Goal: Navigation & Orientation: Find specific page/section

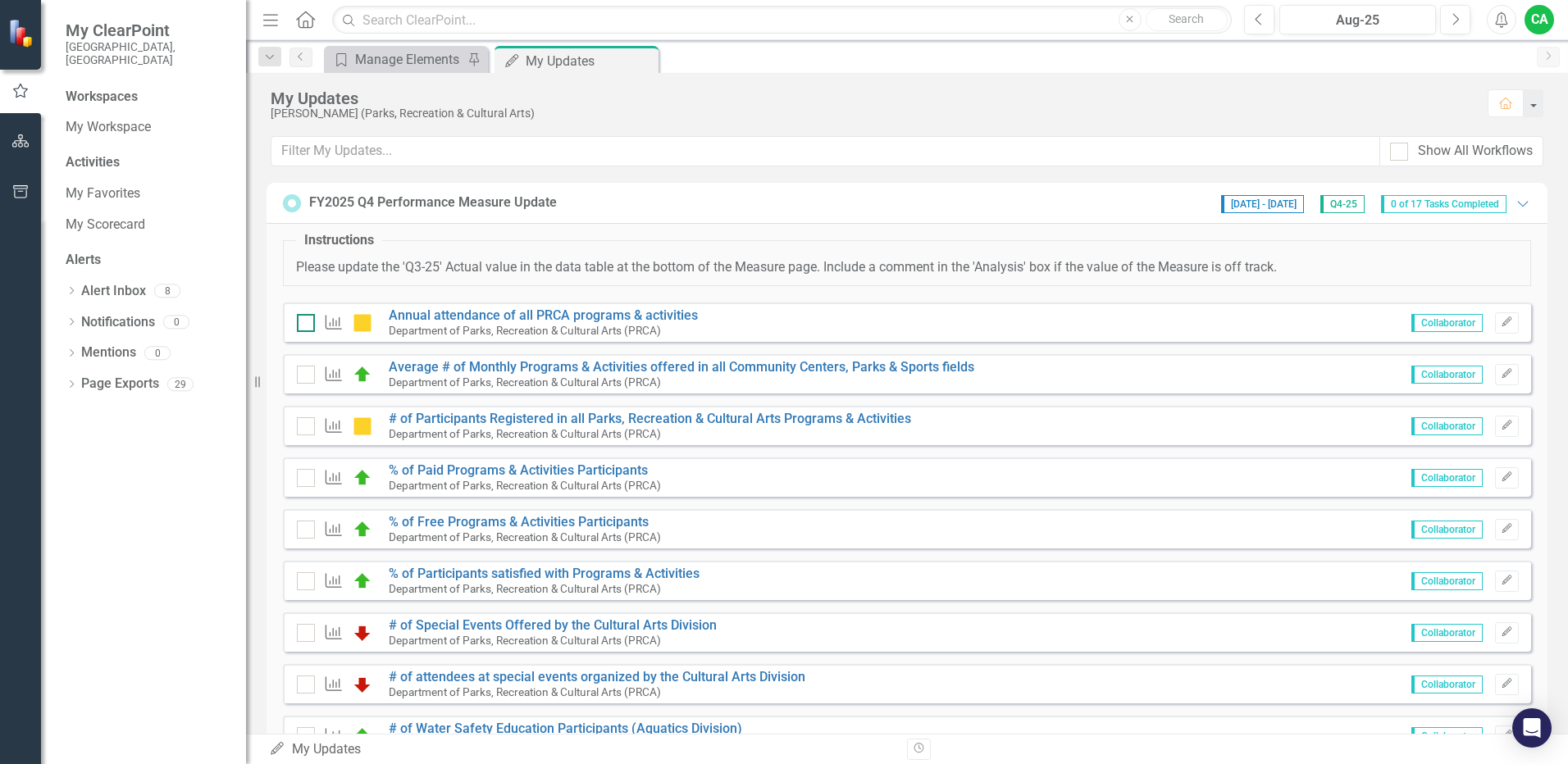
click at [307, 324] on input "checkbox" at bounding box center [302, 319] width 11 height 11
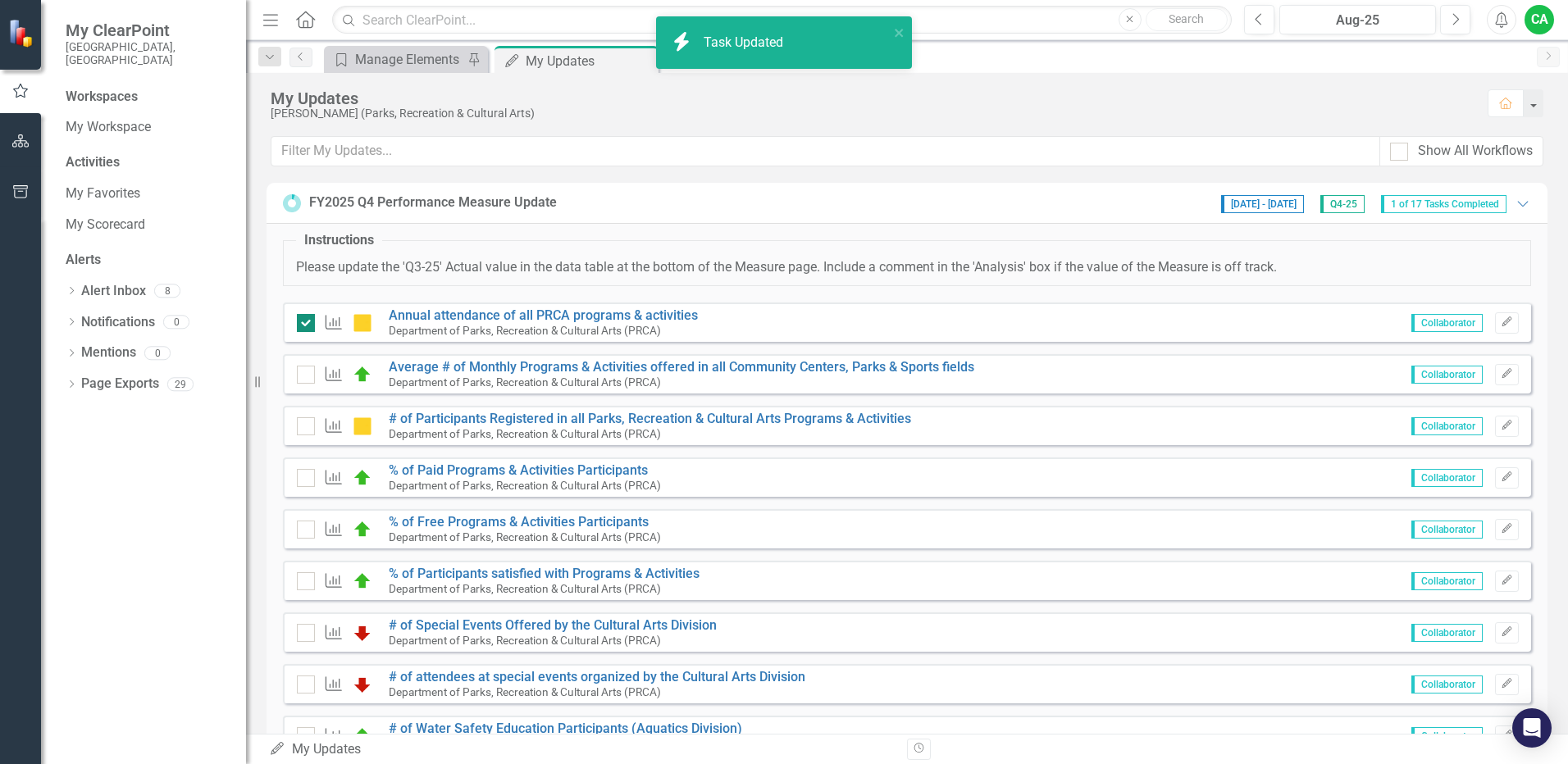
click at [305, 326] on div at bounding box center [305, 322] width 18 height 18
click at [305, 325] on input "checkbox" at bounding box center [302, 319] width 11 height 11
checkbox input "false"
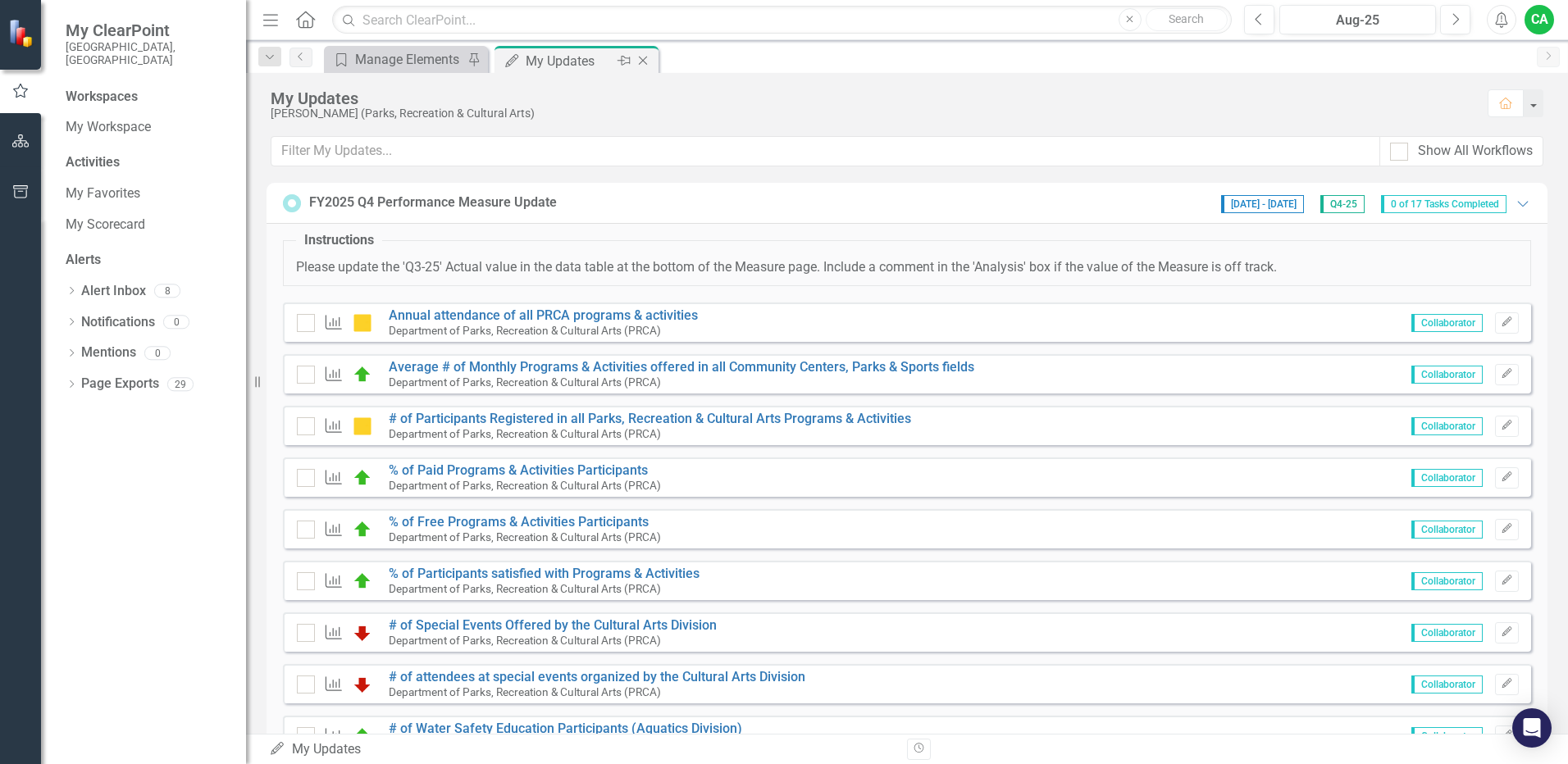
click at [562, 62] on div "My Updates" at bounding box center [569, 61] width 87 height 20
click at [398, 64] on div "Manage Elements" at bounding box center [410, 59] width 109 height 20
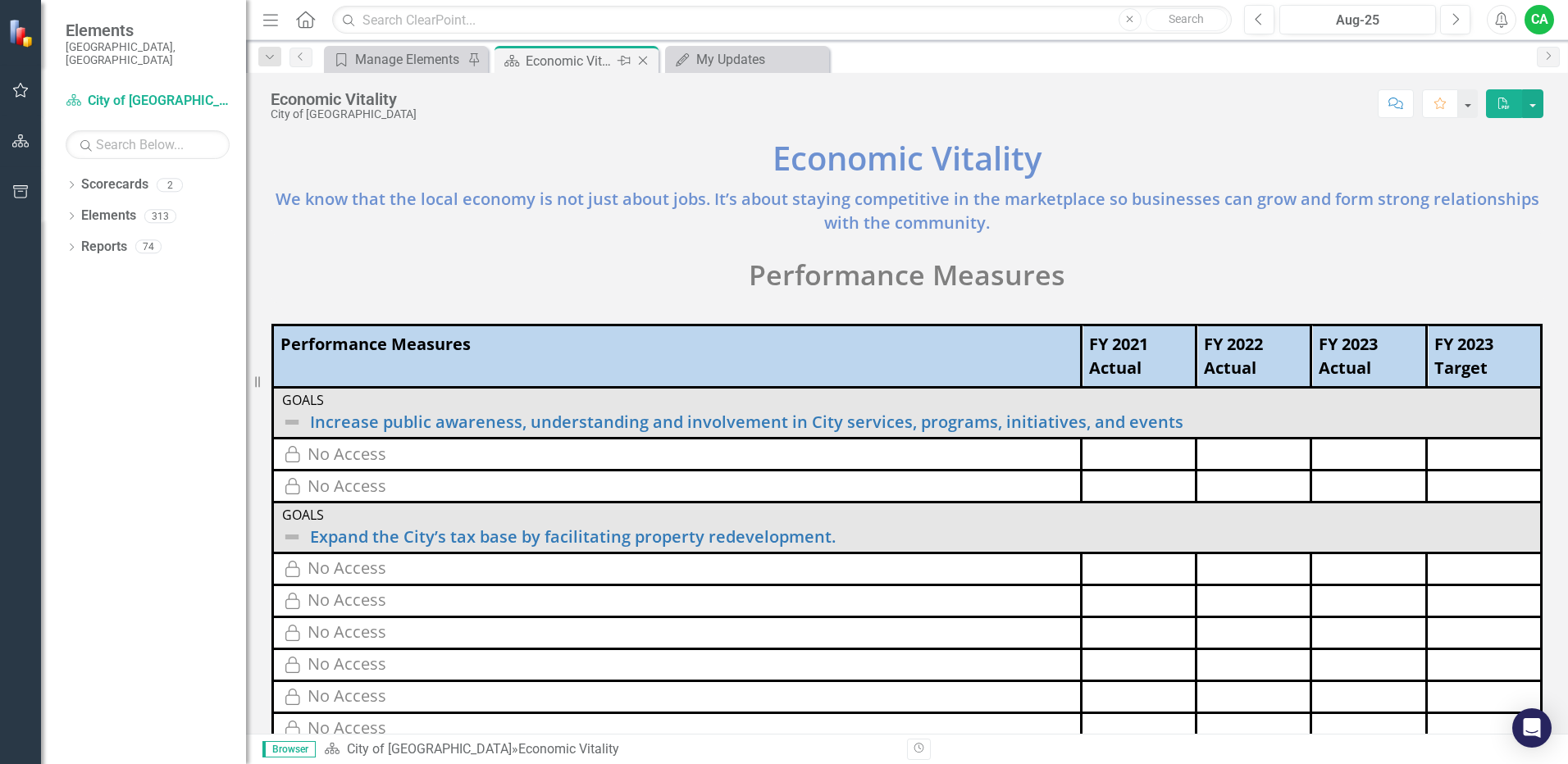
click at [528, 63] on div "Economic Vitality" at bounding box center [569, 61] width 87 height 20
click at [704, 63] on div "My Updates" at bounding box center [751, 59] width 109 height 20
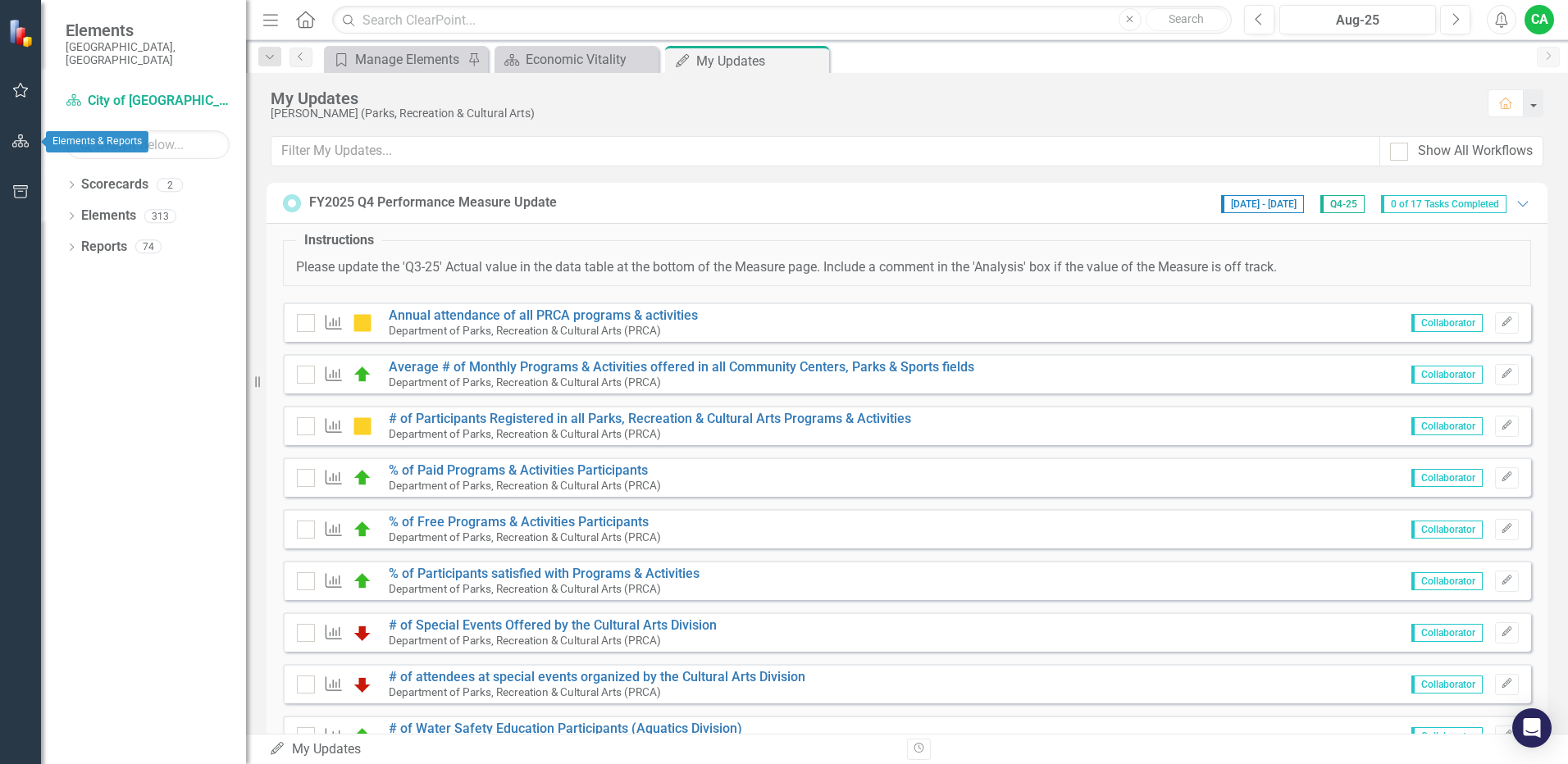
click at [16, 137] on icon "button" at bounding box center [21, 141] width 17 height 13
click at [25, 141] on icon "button" at bounding box center [20, 142] width 18 height 14
click at [17, 36] on img at bounding box center [23, 32] width 29 height 29
click at [24, 196] on icon "button" at bounding box center [21, 191] width 17 height 13
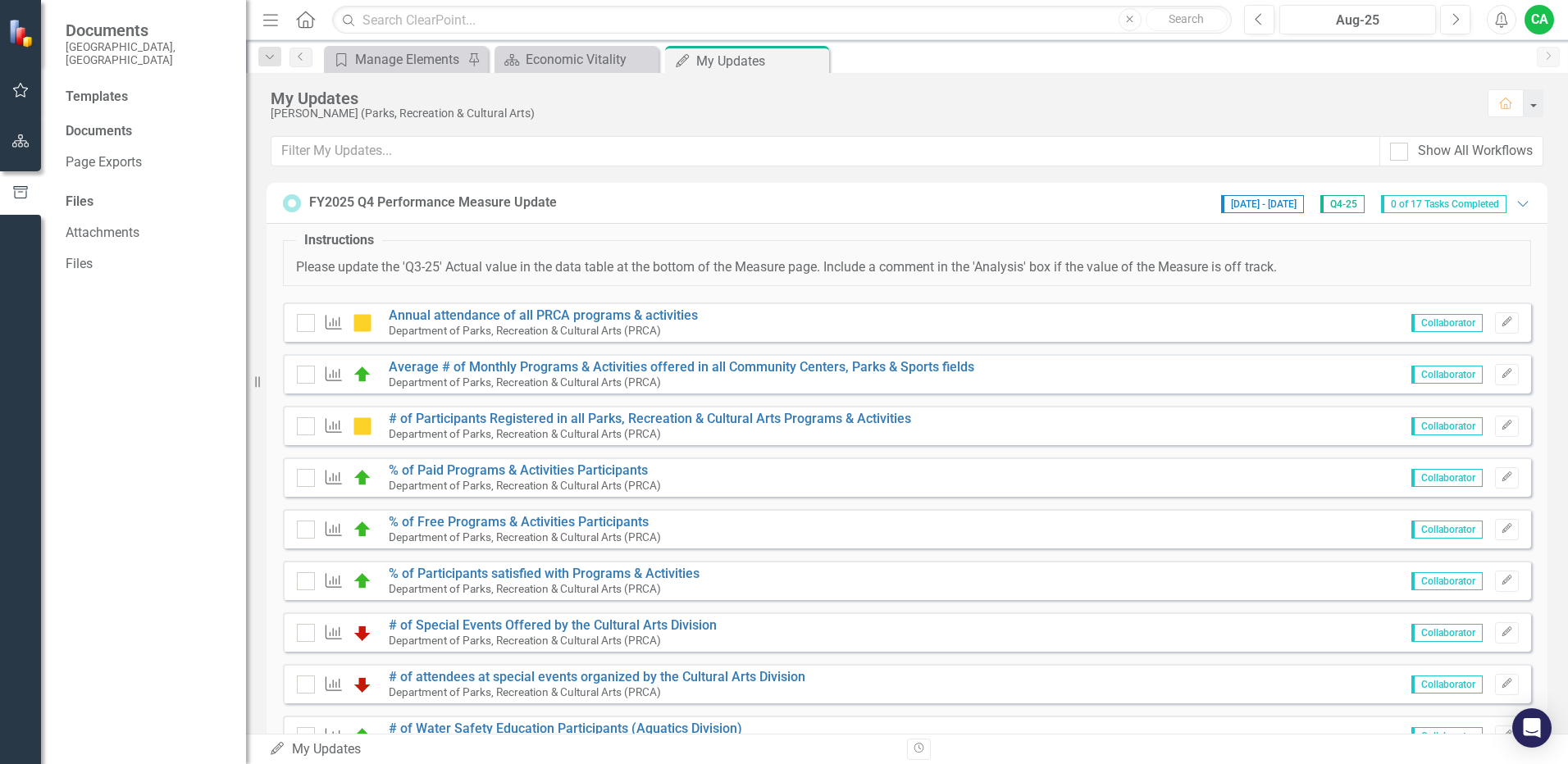
click at [107, 87] on div "Templates" at bounding box center [147, 97] width 164 height 19
drag, startPoint x: 104, startPoint y: 114, endPoint x: 94, endPoint y: 133, distance: 21.5
click at [104, 122] on div "Documents" at bounding box center [147, 131] width 164 height 19
click at [92, 153] on link "Page Exports" at bounding box center [147, 163] width 164 height 19
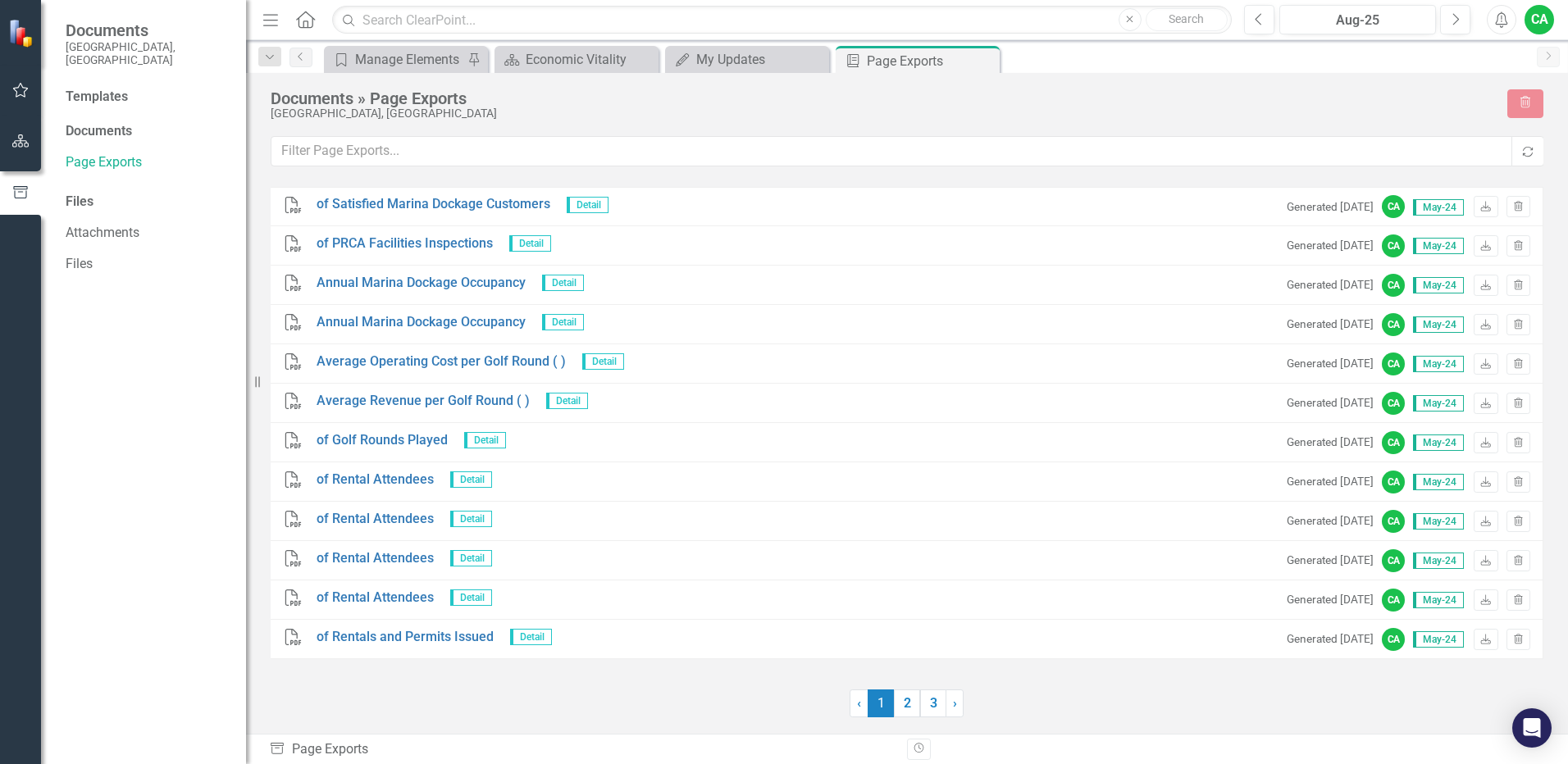
click at [80, 192] on div "Files" at bounding box center [147, 202] width 164 height 19
click at [90, 224] on link "Attachments" at bounding box center [147, 233] width 164 height 19
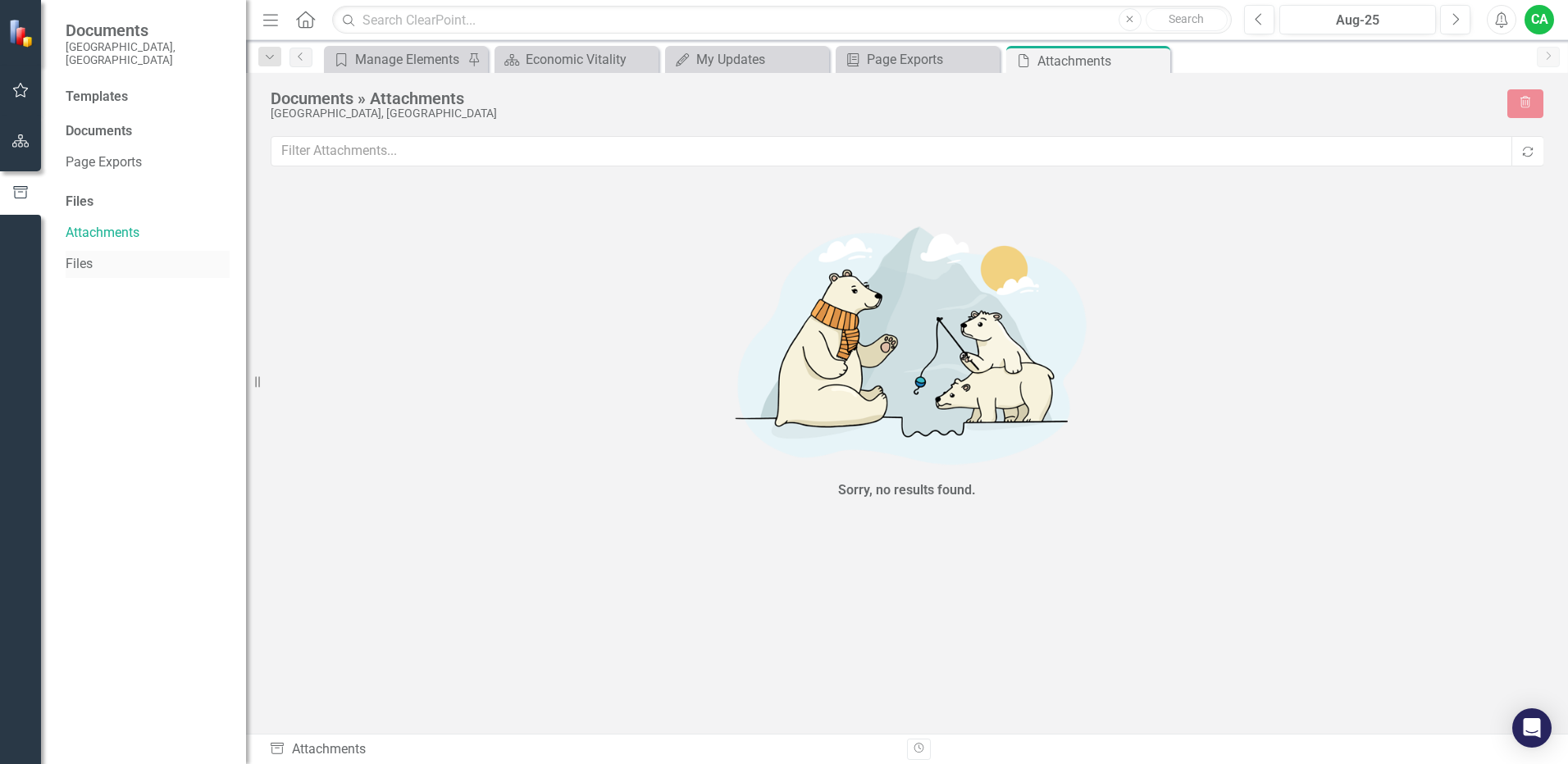
click at [86, 255] on link "Files" at bounding box center [147, 265] width 164 height 19
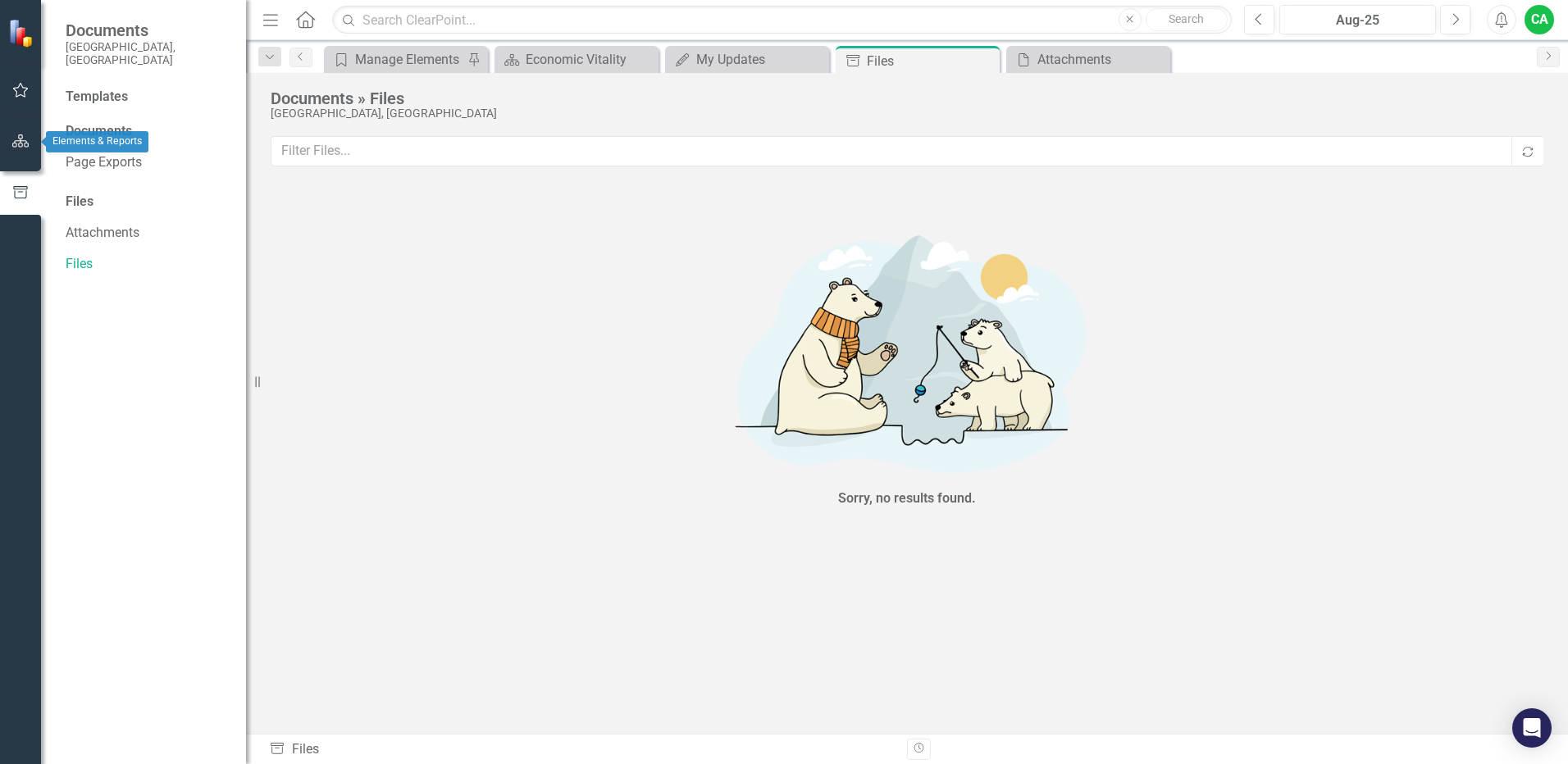
click at [16, 138] on icon "button" at bounding box center [21, 141] width 17 height 13
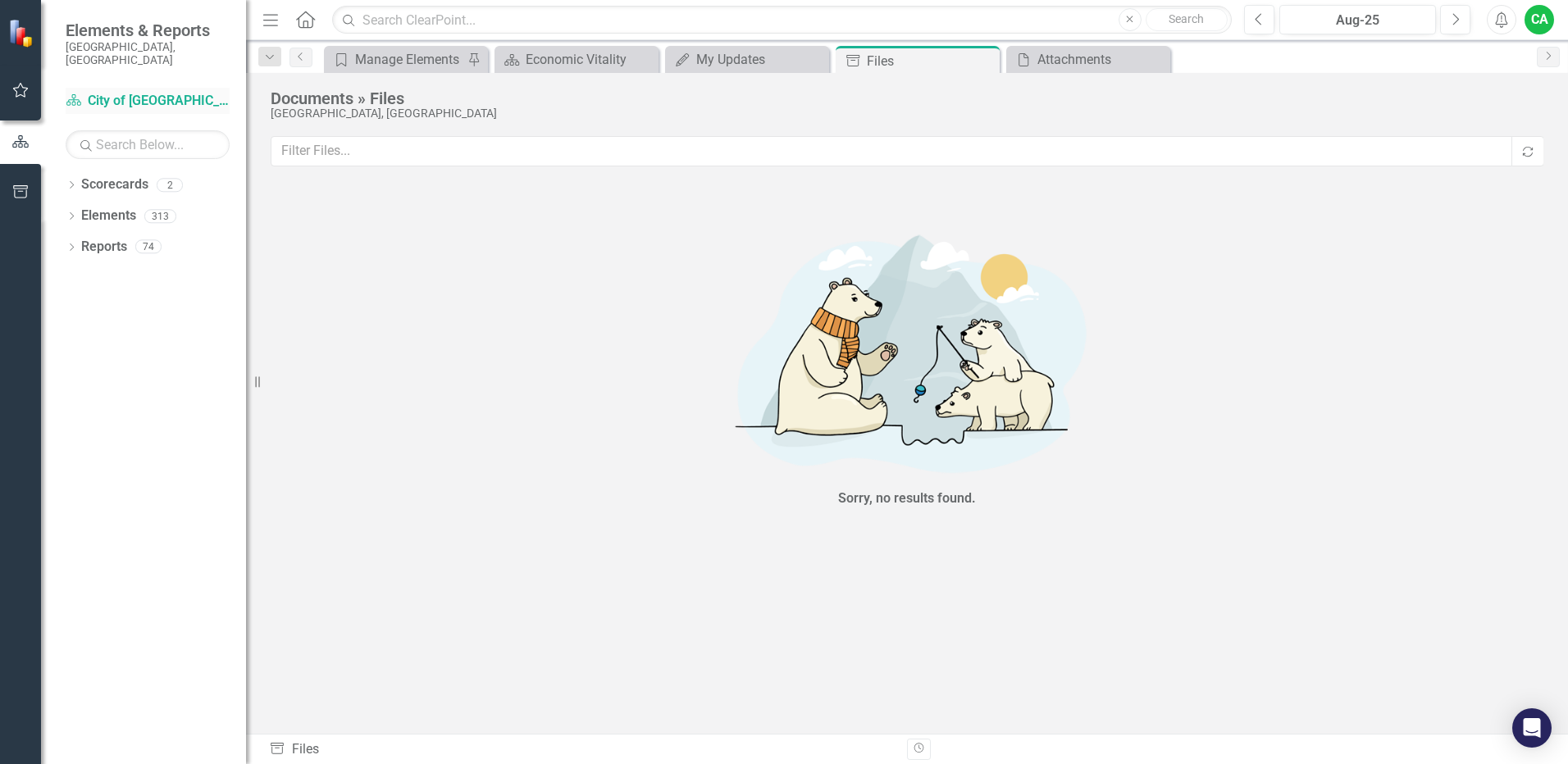
click at [139, 92] on link "Scorecard City of [GEOGRAPHIC_DATA]" at bounding box center [147, 101] width 164 height 19
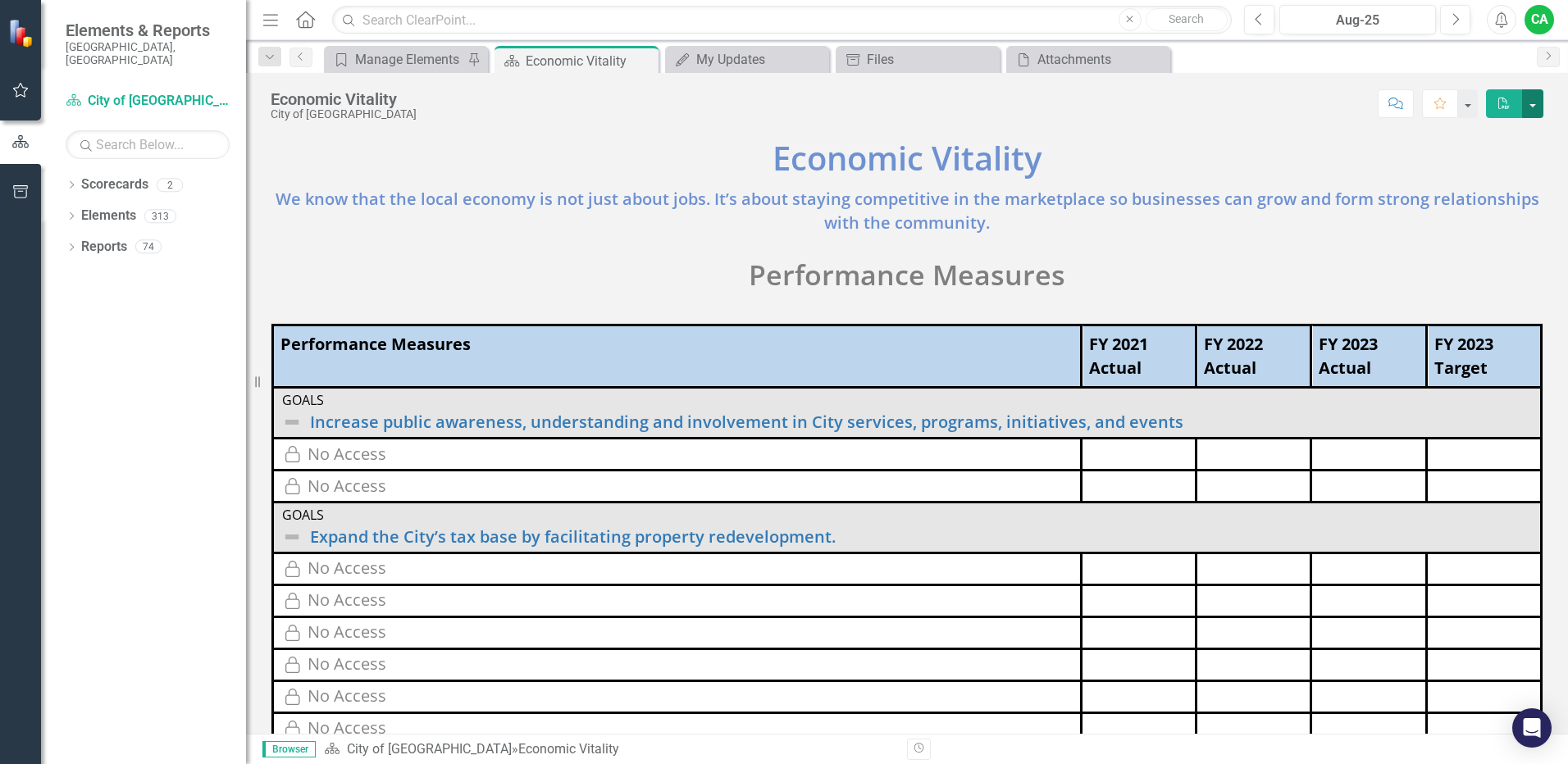
click at [1533, 105] on button "button" at bounding box center [1532, 103] width 21 height 29
click at [1502, 98] on icon "PDF" at bounding box center [1504, 103] width 14 height 12
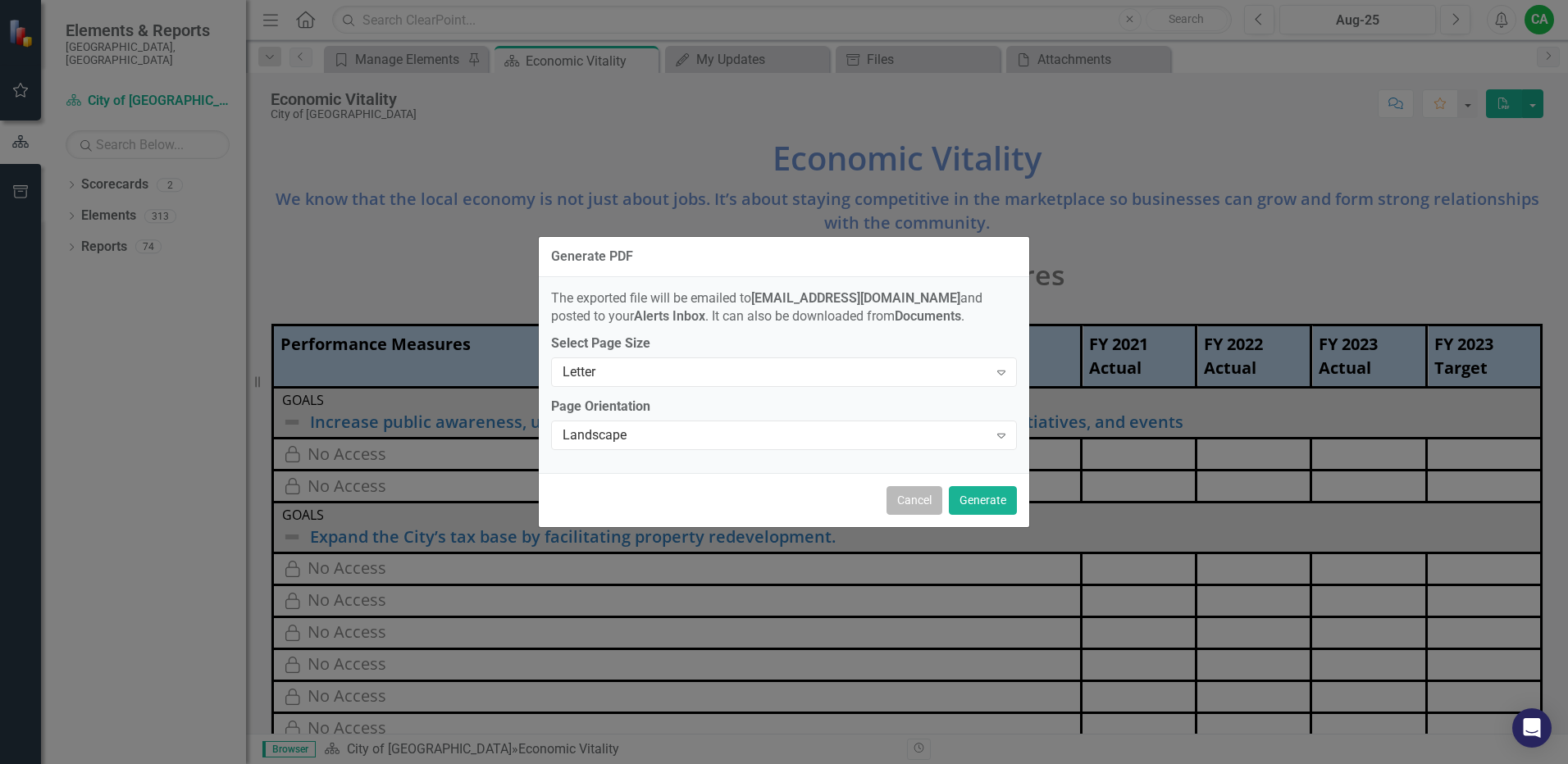
click at [915, 507] on button "Cancel" at bounding box center [915, 500] width 56 height 29
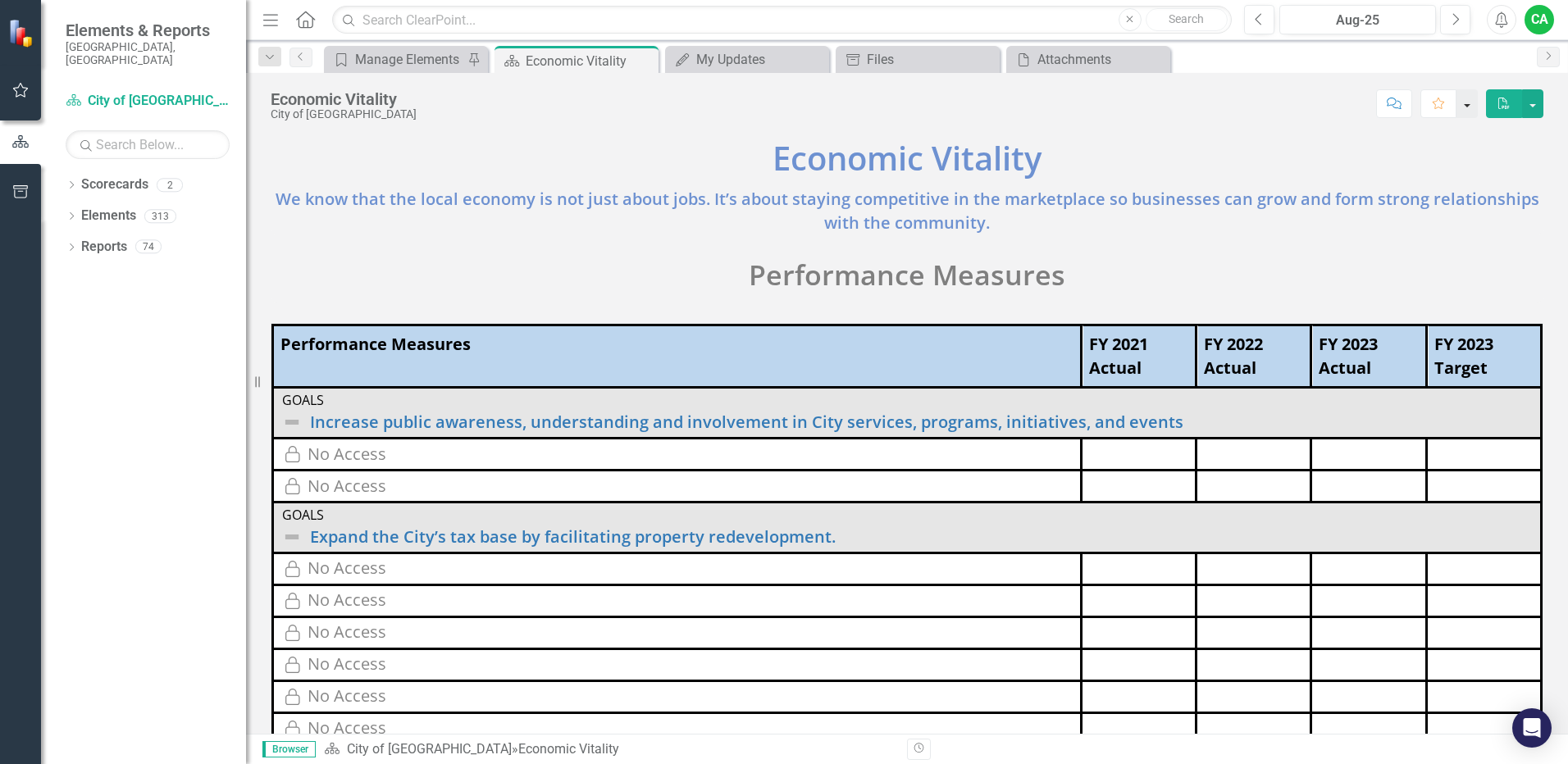
click at [1467, 107] on button "button" at bounding box center [1467, 103] width 21 height 29
click at [1220, 120] on div "Economic Vitality City of Hollywood Score: N/A Aug-25 Completed Comment Favorit…" at bounding box center [907, 98] width 1322 height 49
click at [1154, 60] on icon "Close" at bounding box center [1155, 59] width 16 height 13
click at [982, 60] on icon "Close" at bounding box center [984, 59] width 16 height 13
click at [643, 60] on icon "Close" at bounding box center [642, 60] width 16 height 13
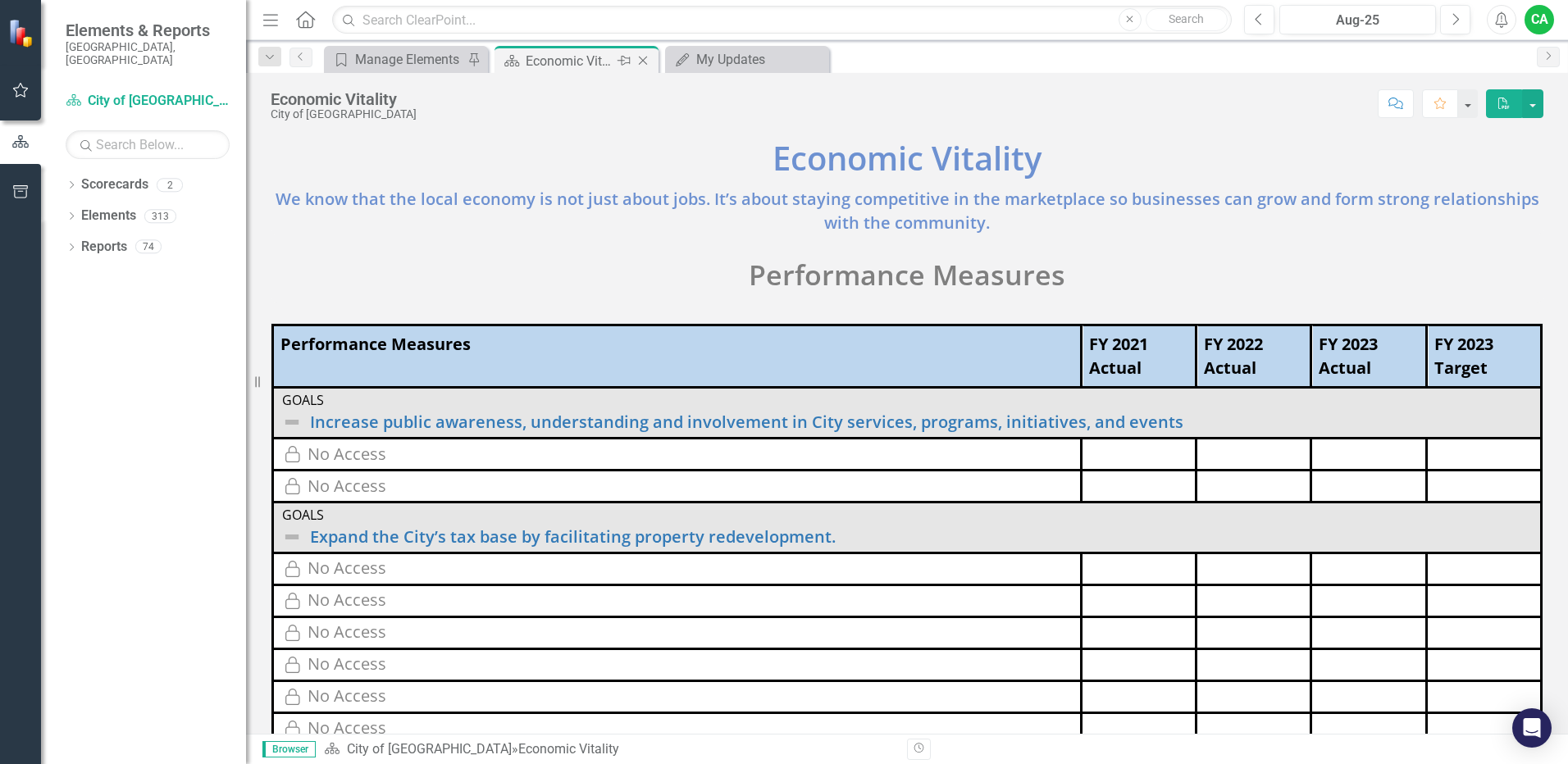
click at [646, 59] on icon at bounding box center [643, 61] width 9 height 9
click at [0, 0] on icon at bounding box center [0, 0] width 0 height 0
click at [424, 61] on div "Manage Elements" at bounding box center [410, 59] width 109 height 20
click at [300, 54] on icon "Previous" at bounding box center [300, 57] width 13 height 10
click at [305, 20] on icon "Home" at bounding box center [305, 20] width 21 height 17
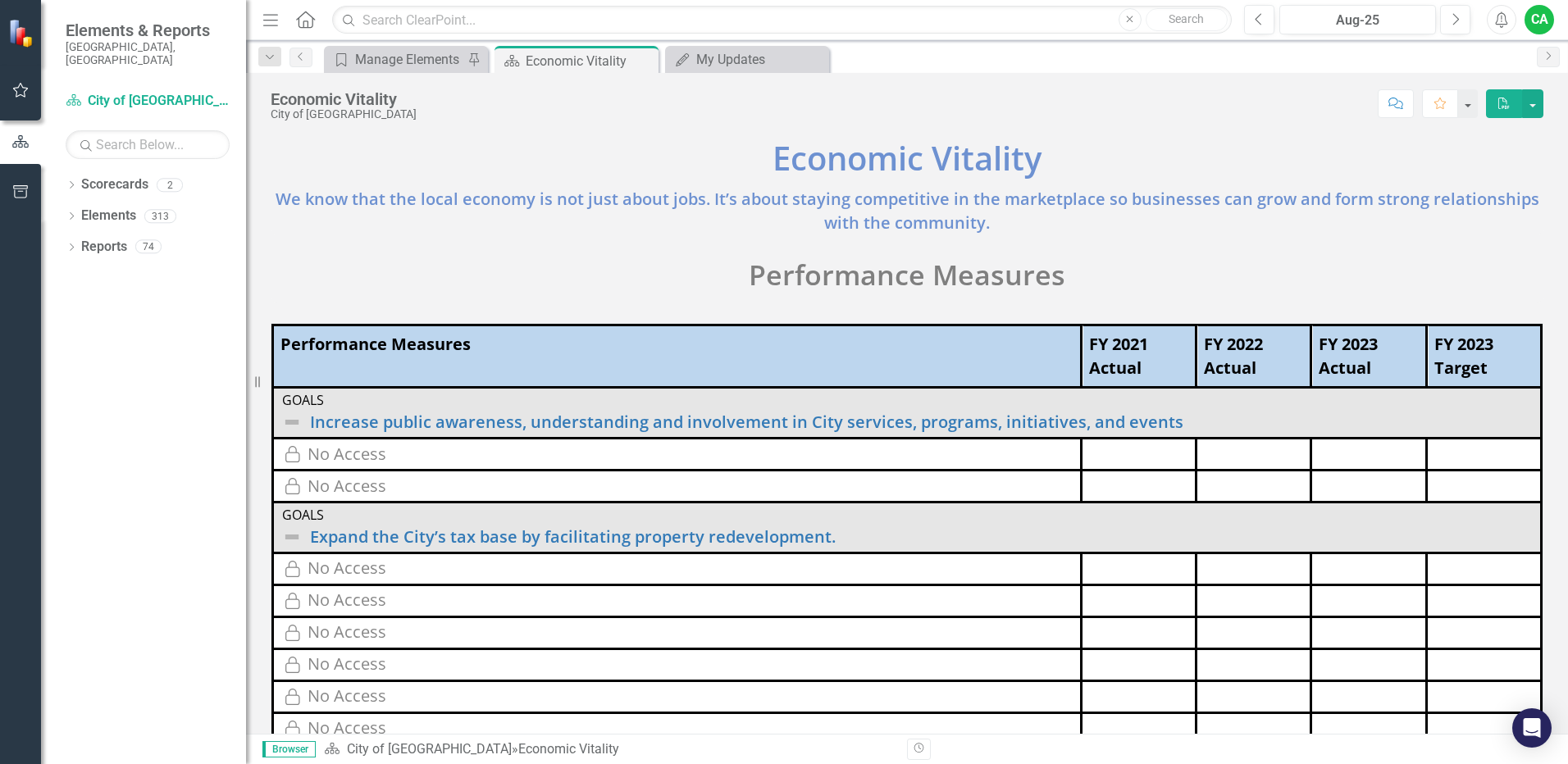
click at [275, 22] on icon "Menu" at bounding box center [270, 20] width 21 height 17
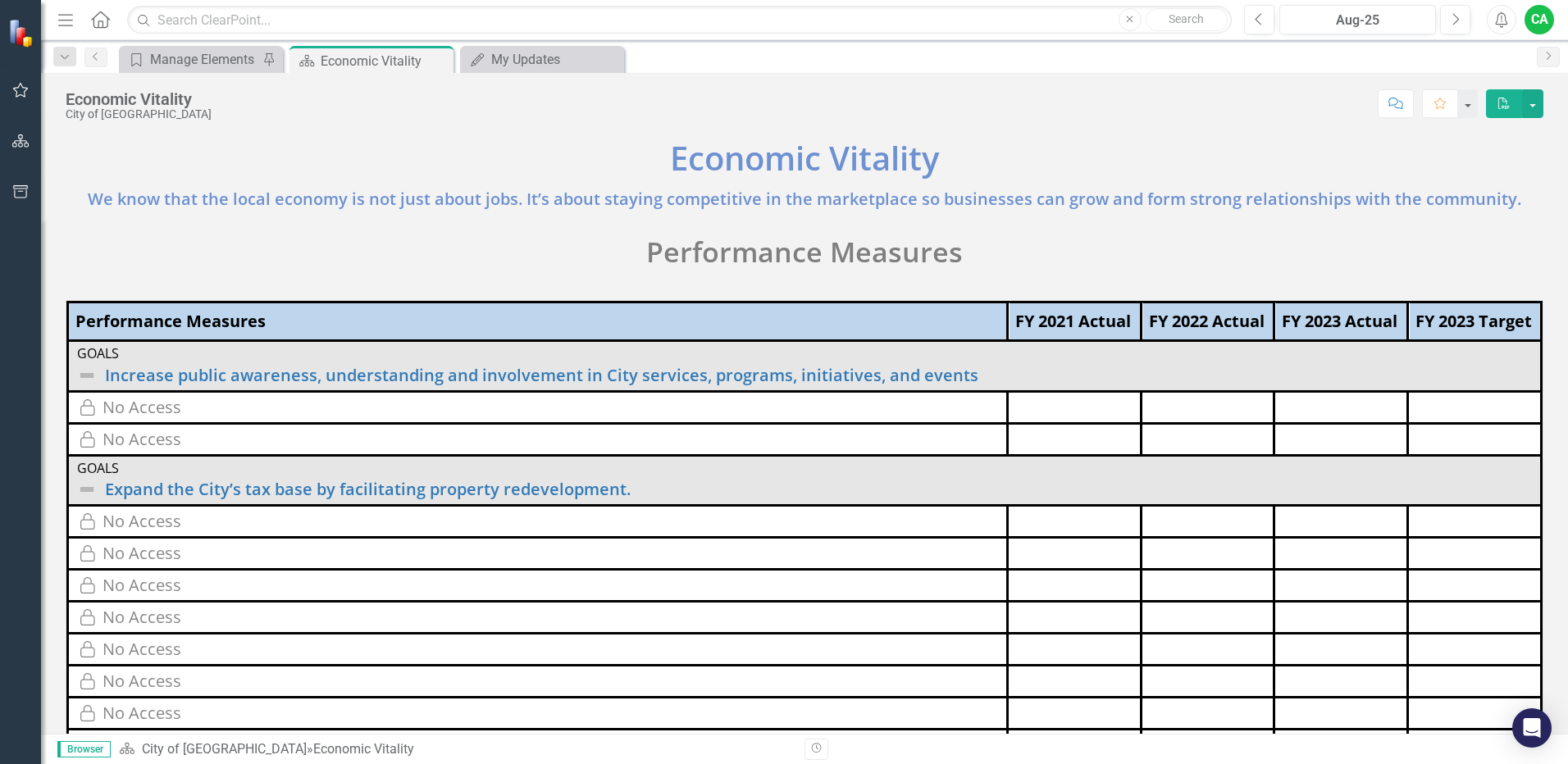
click at [66, 25] on icon "button" at bounding box center [65, 20] width 14 height 12
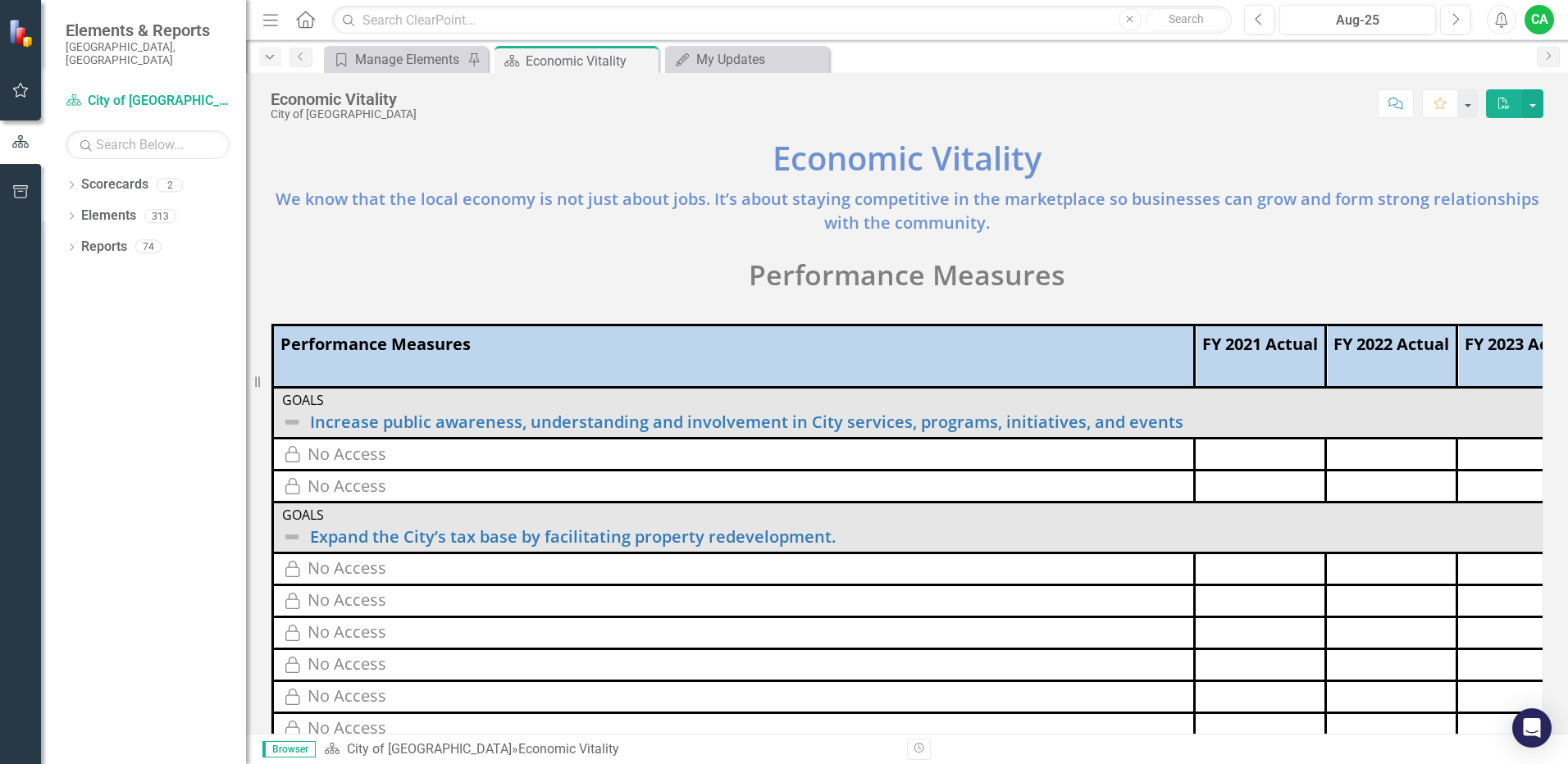
click at [266, 56] on icon "Dropdown" at bounding box center [269, 58] width 14 height 12
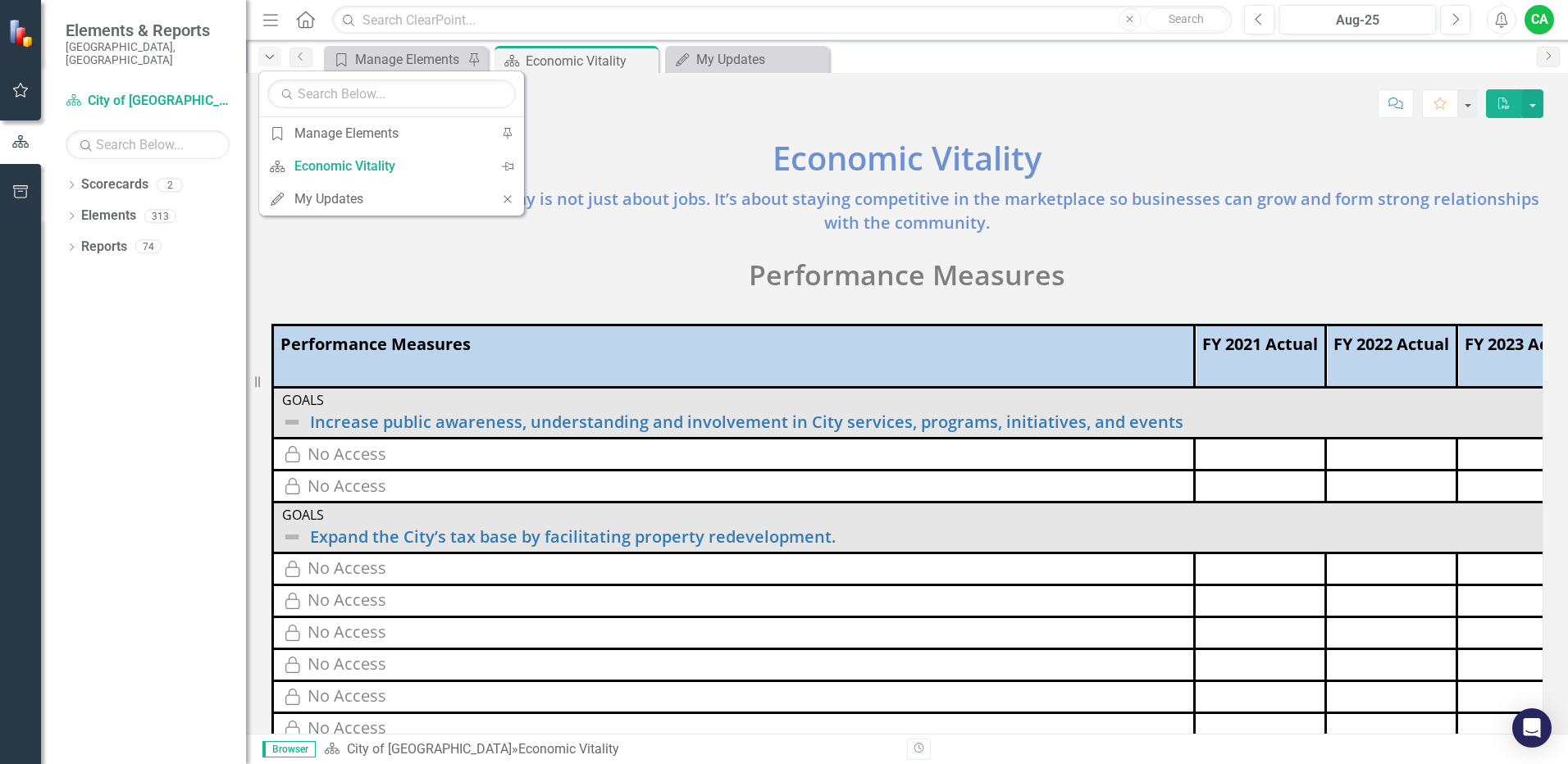
click at [267, 55] on icon "Dropdown" at bounding box center [269, 58] width 14 height 12
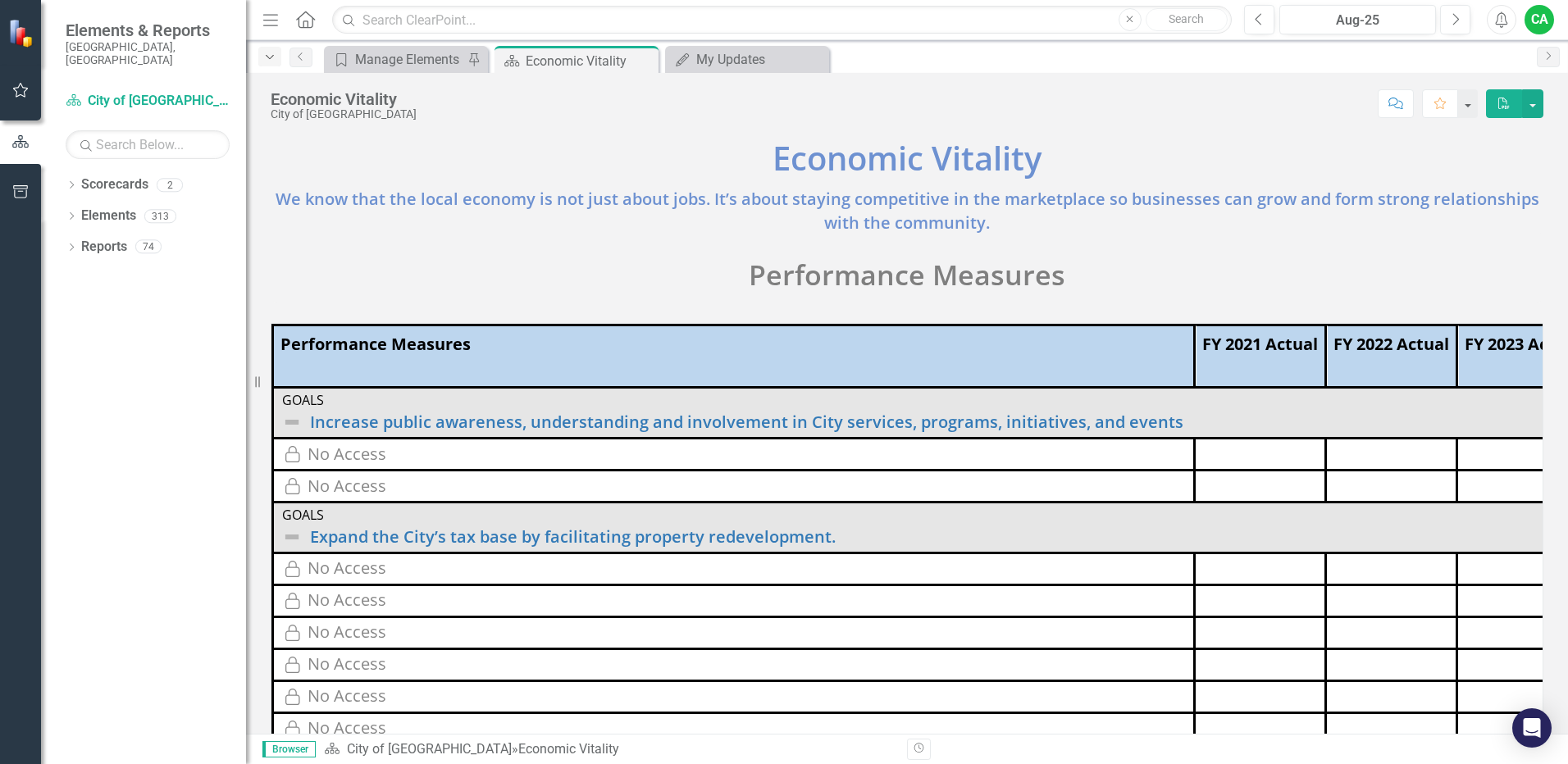
click at [267, 55] on icon "Dropdown" at bounding box center [269, 58] width 14 height 12
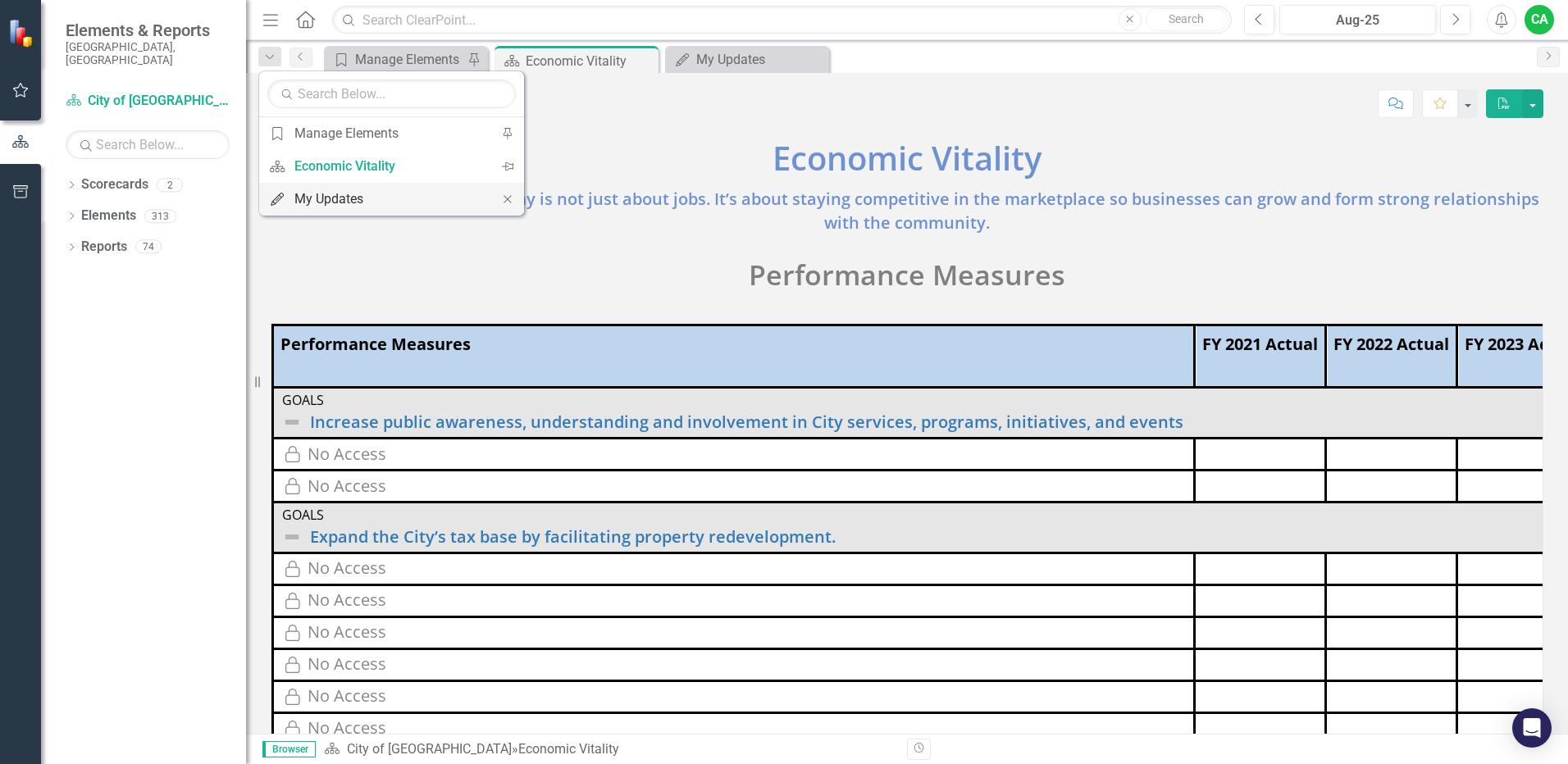
click at [344, 204] on div "My Updates" at bounding box center [389, 198] width 188 height 20
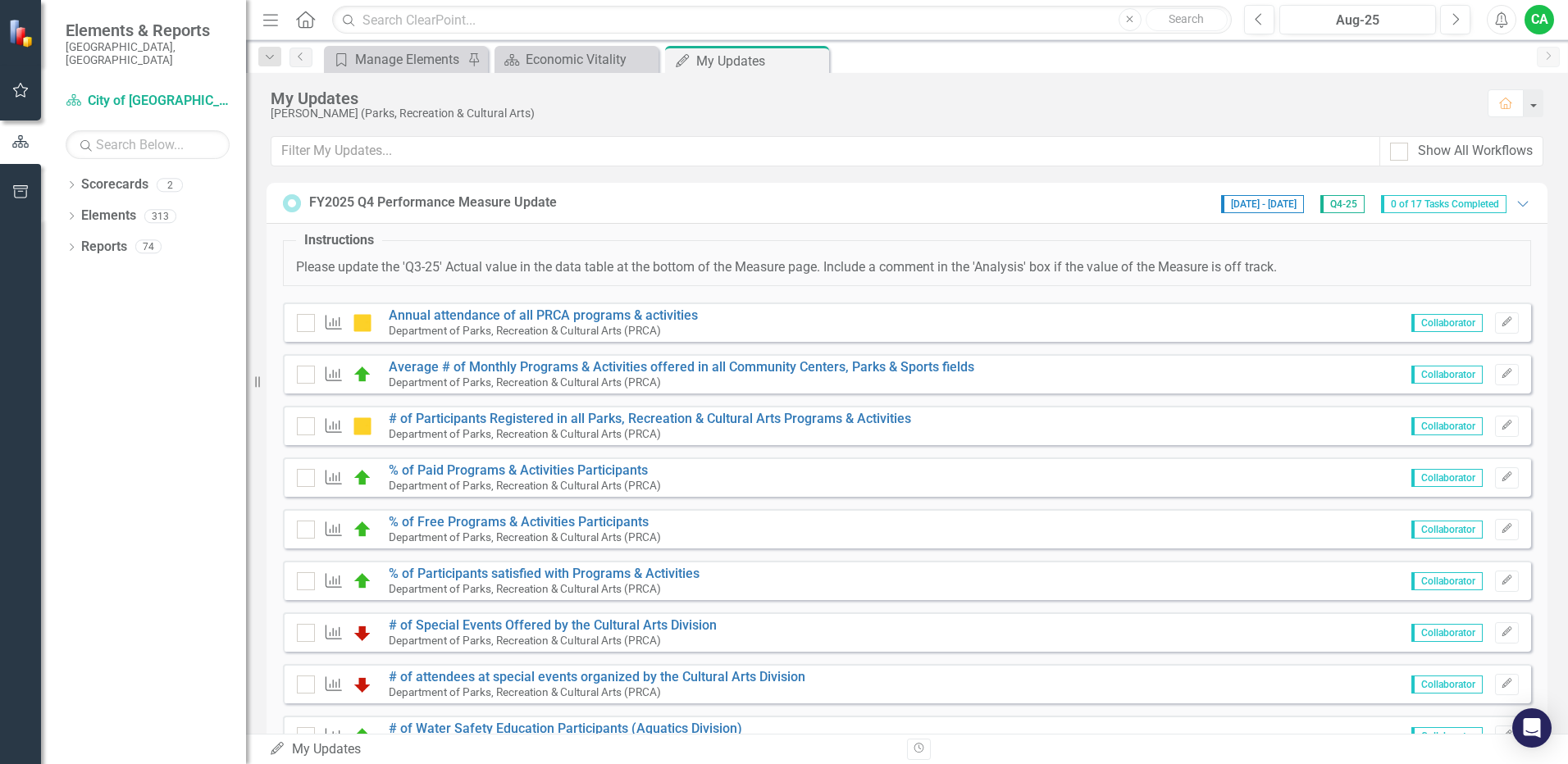
click at [308, 21] on icon "Home" at bounding box center [305, 20] width 21 height 17
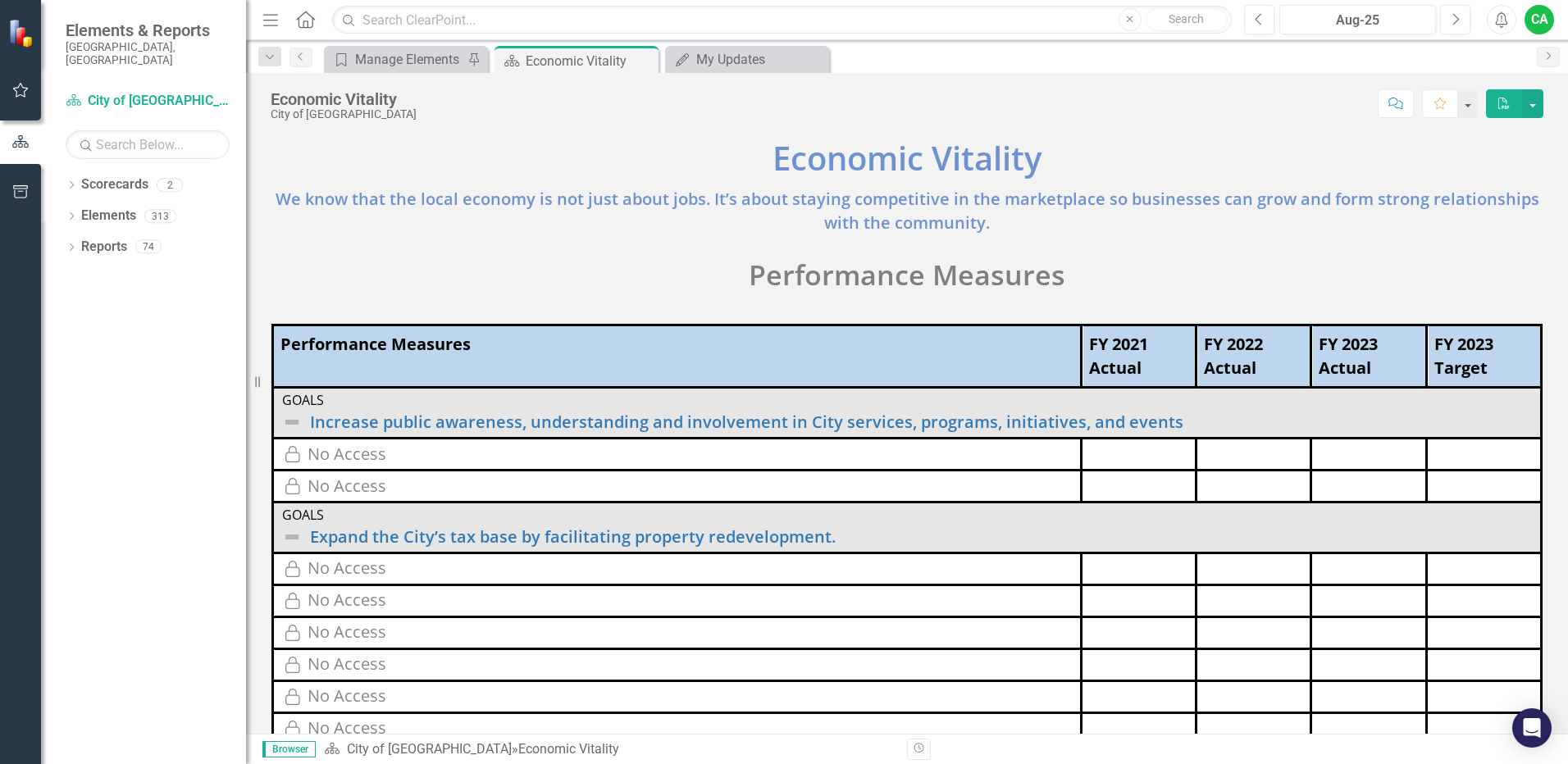
click at [266, 21] on icon "Menu" at bounding box center [270, 20] width 21 height 17
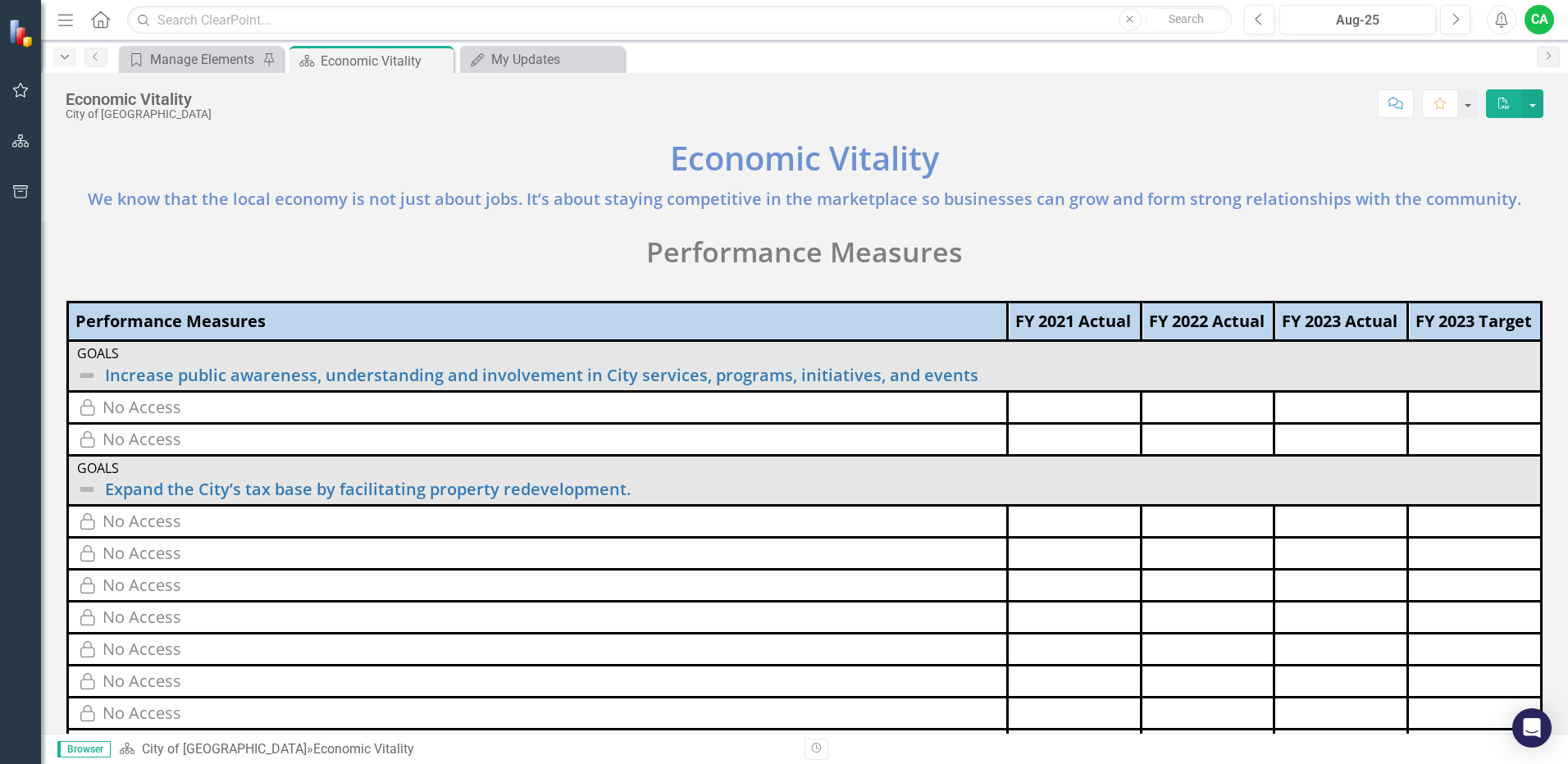
click at [67, 60] on icon "Dropdown" at bounding box center [64, 58] width 14 height 12
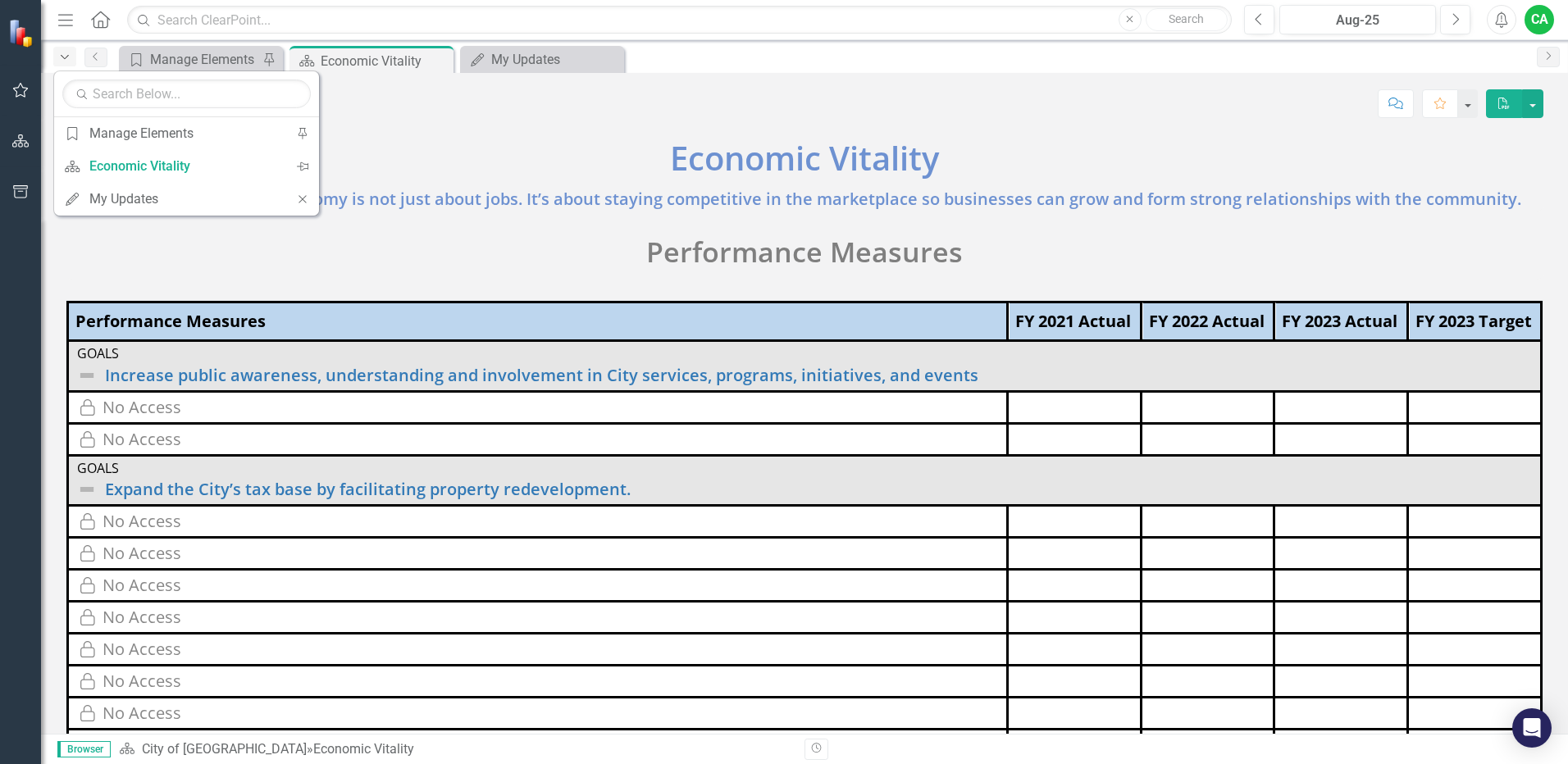
click at [67, 60] on icon "Dropdown" at bounding box center [64, 58] width 14 height 12
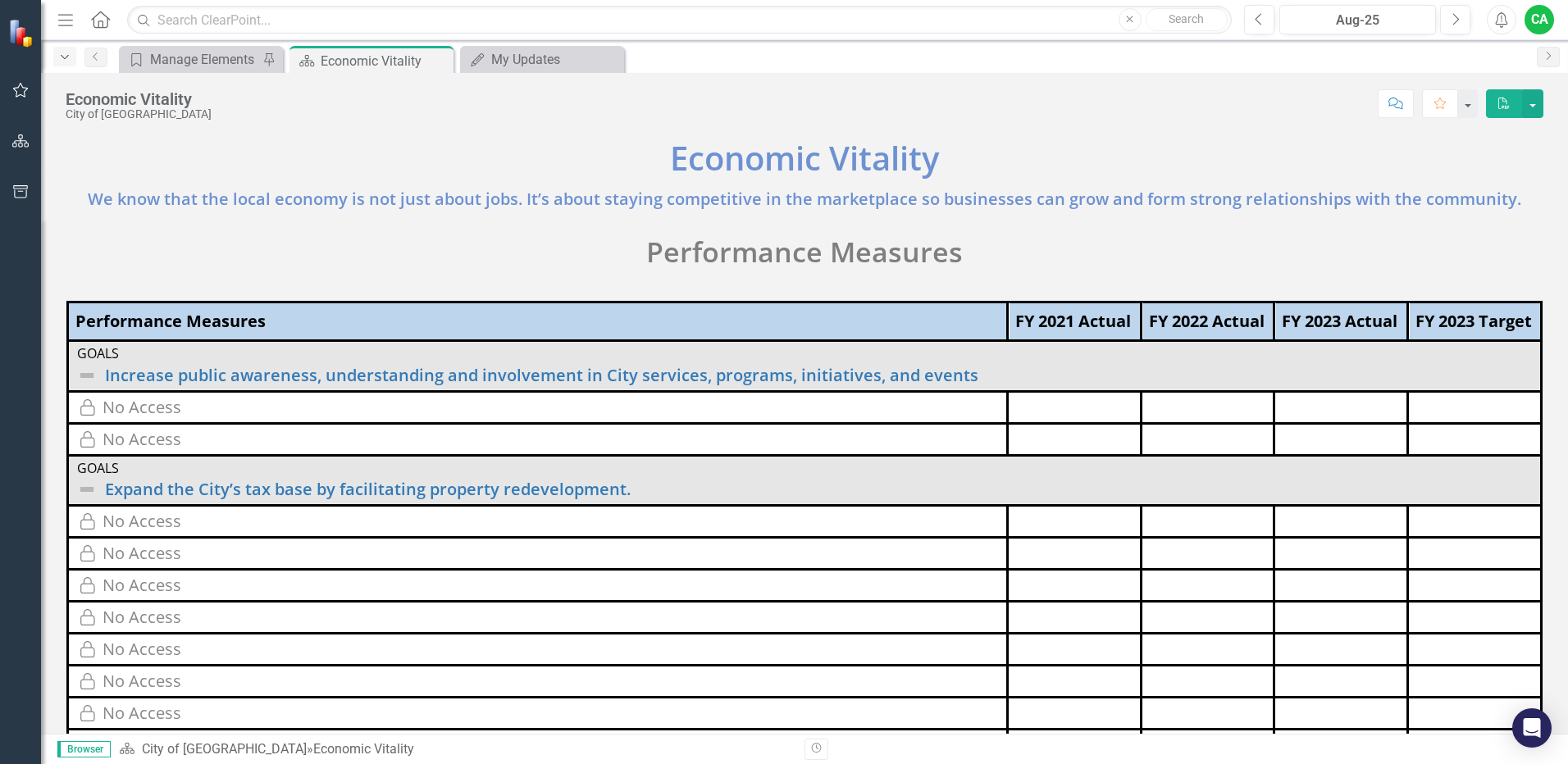
click at [65, 59] on icon "Dropdown" at bounding box center [64, 58] width 14 height 12
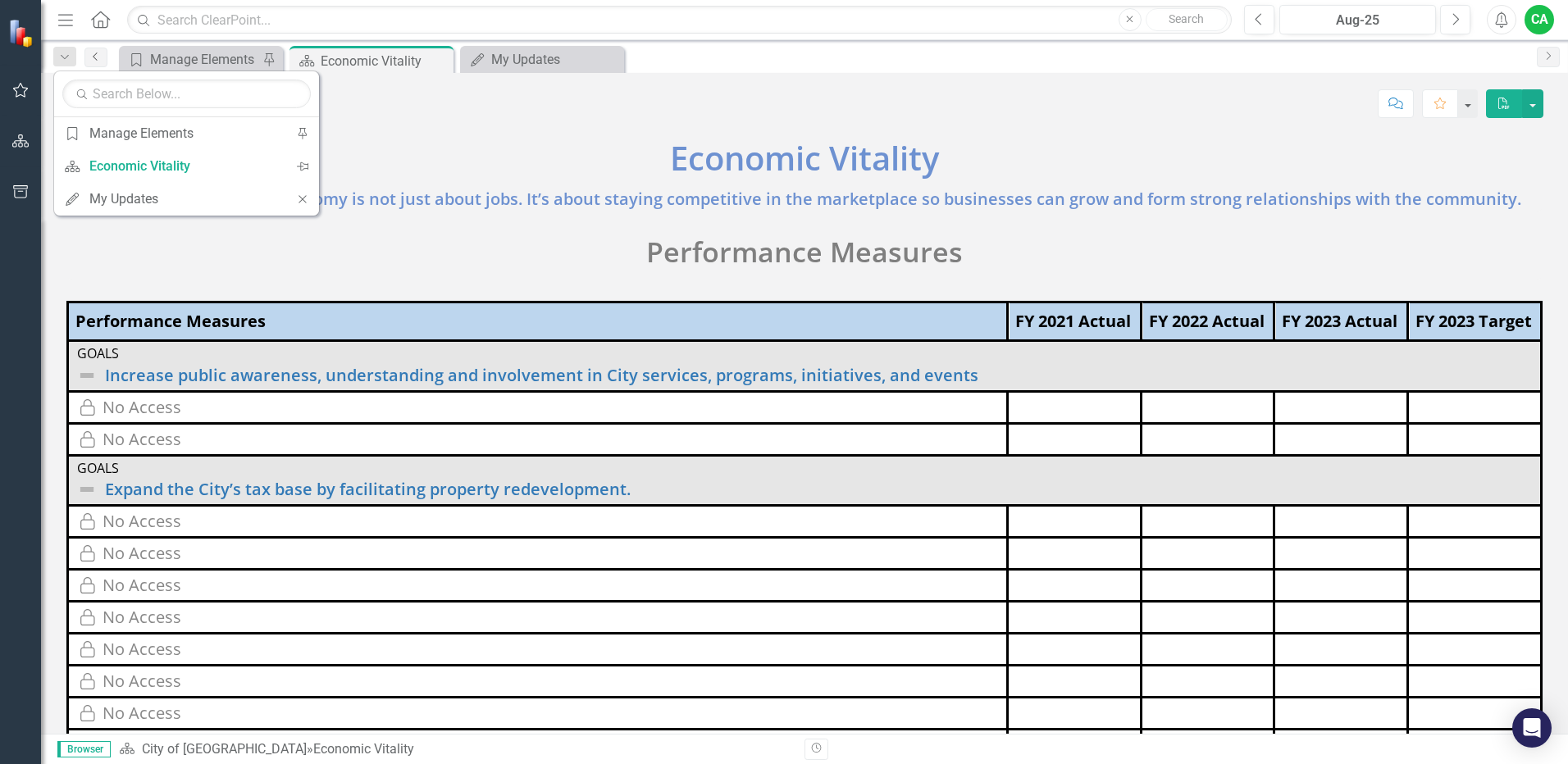
click at [100, 56] on icon "Previous" at bounding box center [95, 57] width 13 height 10
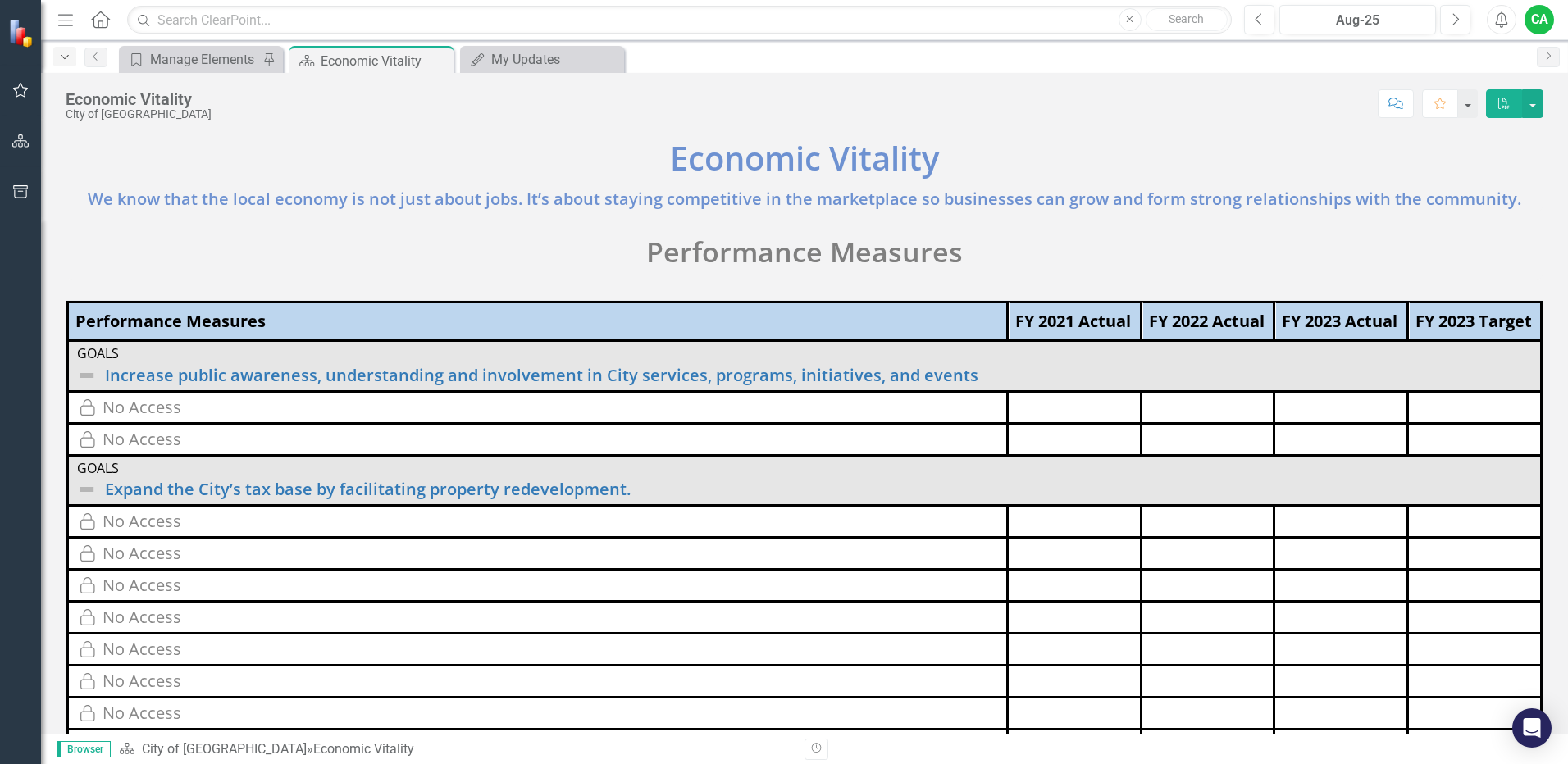
click at [67, 61] on icon "Dropdown" at bounding box center [64, 58] width 14 height 12
